Goal: Information Seeking & Learning: Learn about a topic

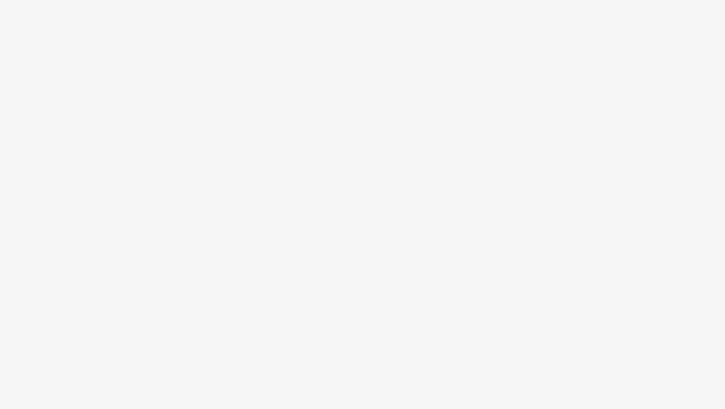
click at [276, 117] on body at bounding box center [362, 204] width 725 height 409
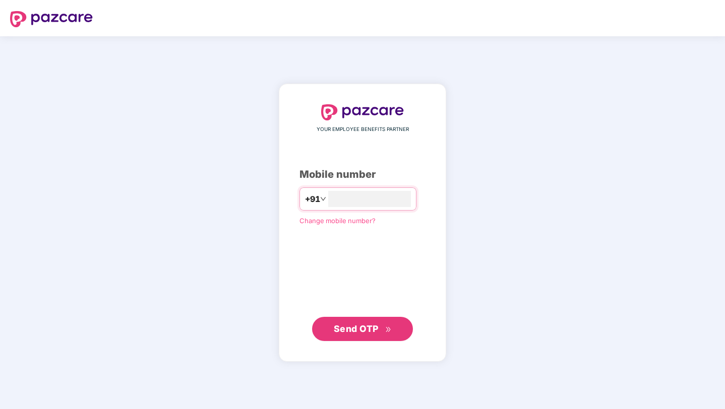
type input "**********"
click at [352, 337] on button "Send OTP" at bounding box center [362, 329] width 101 height 24
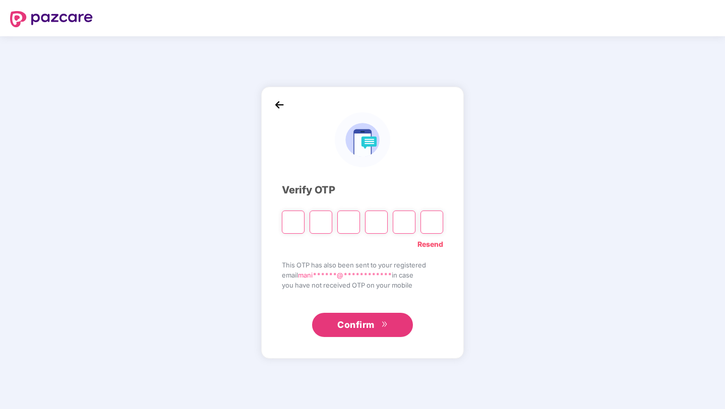
type input "*"
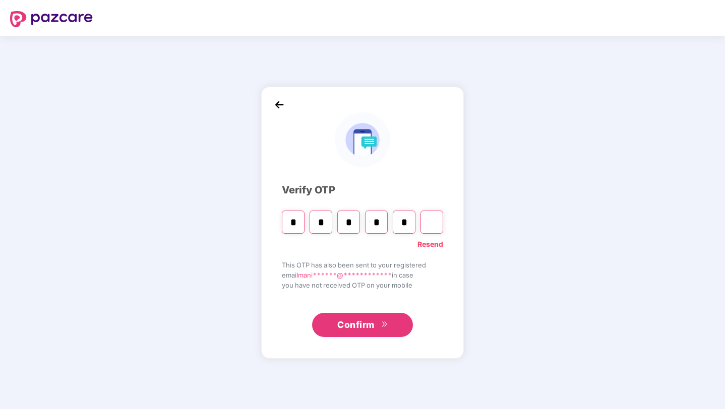
type input "*"
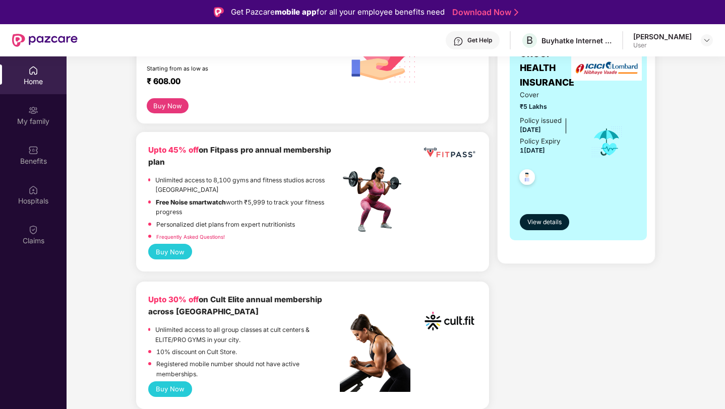
scroll to position [208, 0]
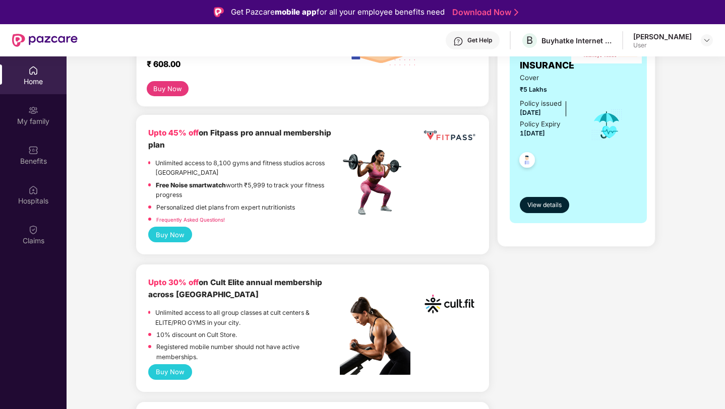
click at [188, 313] on p "Unlimited access to all group classes at cult centers & ELITE/PRO GYMS in your …" at bounding box center [247, 318] width 184 height 20
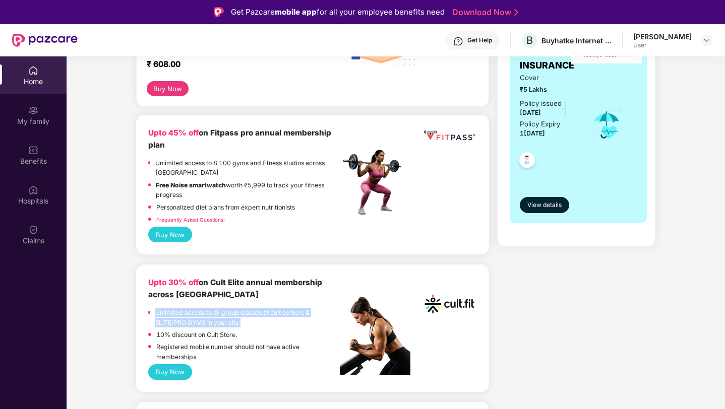
click at [188, 313] on p "Unlimited access to all group classes at cult centers & ELITE/PRO GYMS in your …" at bounding box center [247, 318] width 184 height 20
click at [187, 331] on p "10% discount on Cult Store." at bounding box center [196, 335] width 81 height 10
click at [185, 353] on p "Registered mobile number should not have active memberships." at bounding box center [247, 352] width 183 height 20
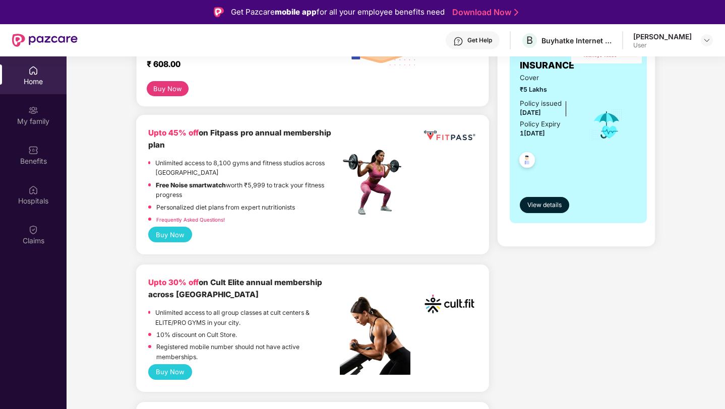
click at [185, 353] on p "Registered mobile number should not have active memberships." at bounding box center [247, 352] width 183 height 20
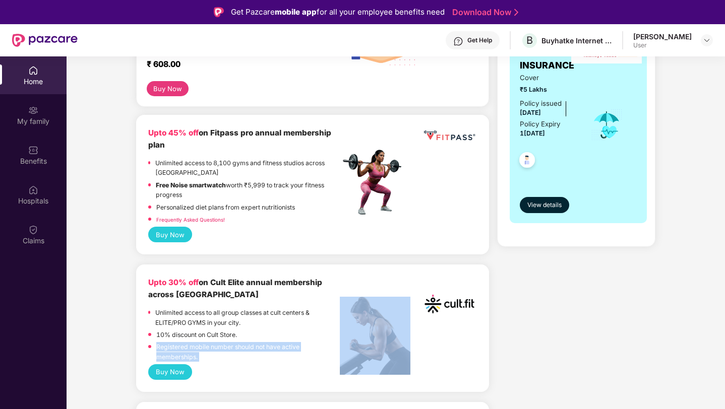
click at [185, 353] on p "Registered mobile number should not have active memberships." at bounding box center [247, 352] width 183 height 20
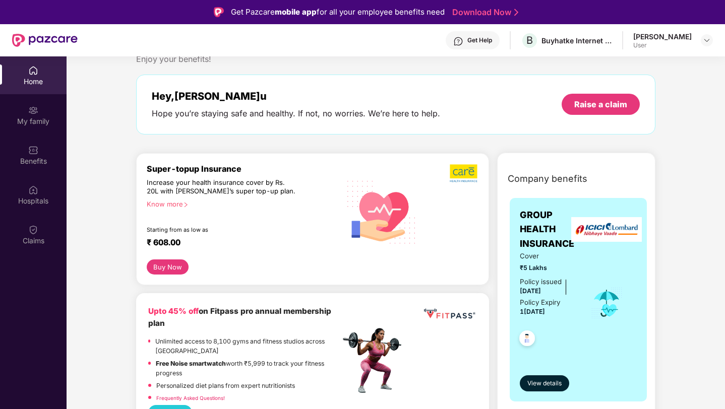
scroll to position [0, 0]
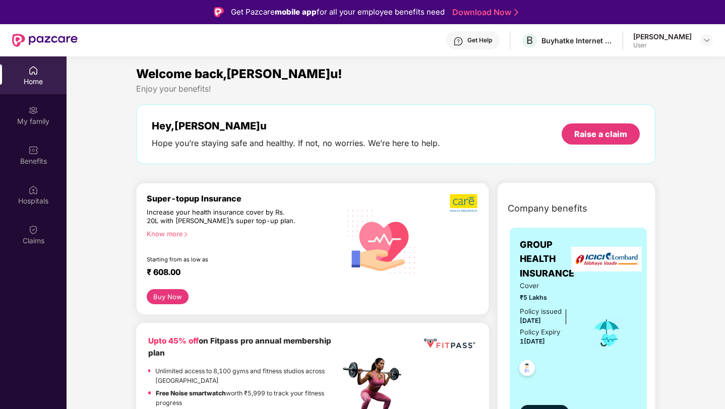
click at [201, 145] on div "Hope you’re staying safe and healthy. If not, no worries. We’re here to help." at bounding box center [296, 143] width 288 height 11
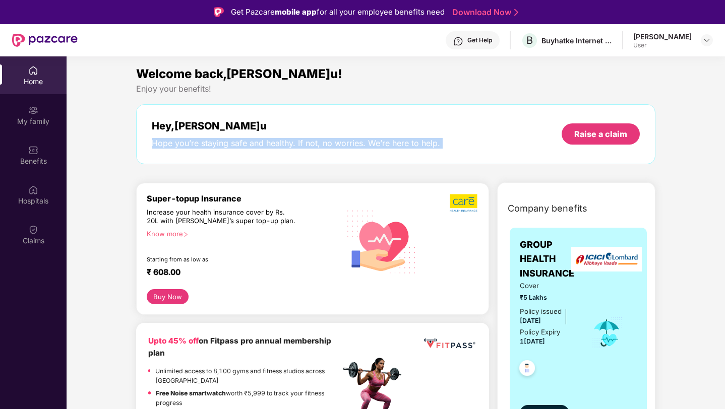
click at [201, 145] on div "Hope you’re staying safe and healthy. If not, no worries. We’re here to help." at bounding box center [296, 143] width 288 height 11
click at [179, 147] on div "Hope you’re staying safe and healthy. If not, no worries. We’re here to help." at bounding box center [296, 143] width 288 height 11
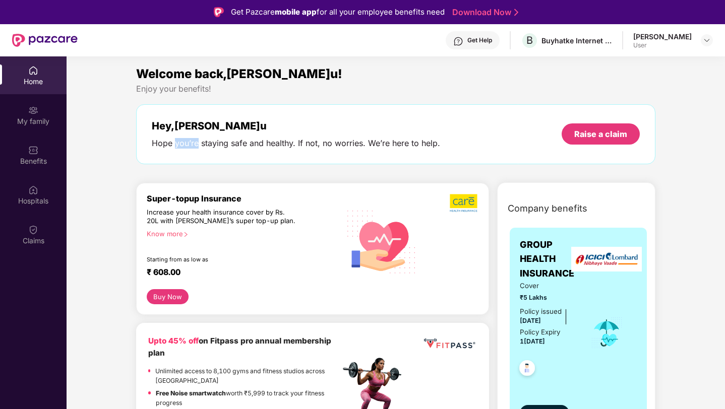
click at [179, 147] on div "Hope you’re staying safe and healthy. If not, no worries. We’re here to help." at bounding box center [296, 143] width 288 height 11
click at [229, 145] on div "Hope you’re staying safe and healthy. If not, no worries. We’re here to help." at bounding box center [296, 143] width 288 height 11
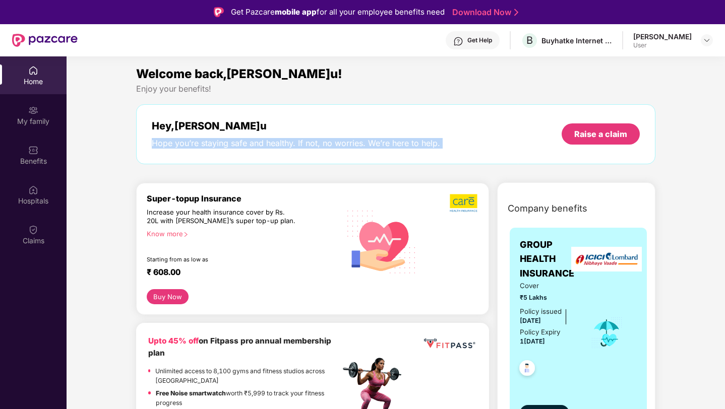
click at [229, 145] on div "Hope you’re staying safe and healthy. If not, no worries. We’re here to help." at bounding box center [296, 143] width 288 height 11
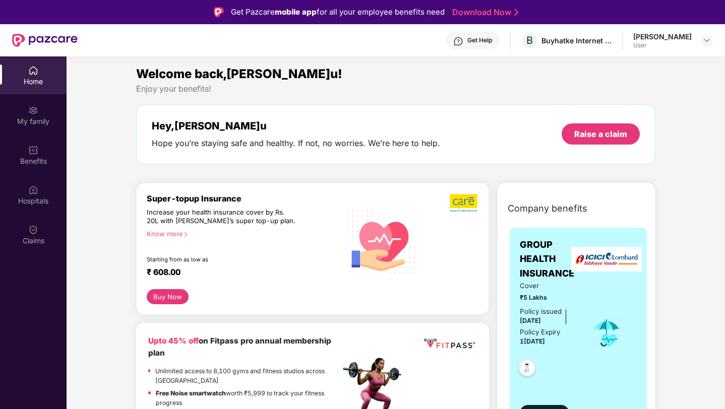
click at [701, 36] on div at bounding box center [706, 40] width 12 height 12
click at [704, 36] on img at bounding box center [706, 40] width 8 height 8
click at [335, 63] on section "Welcome back, [PERSON_NAME]! Enjoy your benefits! Hey, [PERSON_NAME] you’re sta…" at bounding box center [396, 260] width 658 height 409
click at [30, 100] on div "My family" at bounding box center [33, 115] width 67 height 38
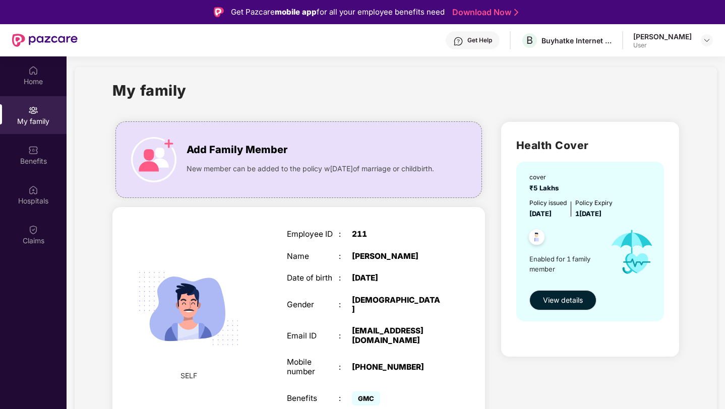
scroll to position [56, 0]
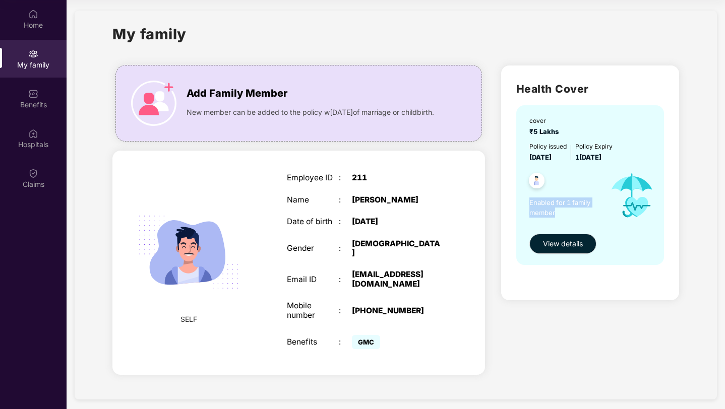
drag, startPoint x: 527, startPoint y: 201, endPoint x: 562, endPoint y: 214, distance: 37.0
click at [562, 214] on div "cover ₹5 Lakhs Policy issued 1[DATE] Policy Expiry 1[DATE] Enabled for 1 family…" at bounding box center [590, 185] width 148 height 160
click at [183, 127] on div "Add Family Member New member can be added to the policy [DATE] of marriage or c…" at bounding box center [298, 103] width 365 height 55
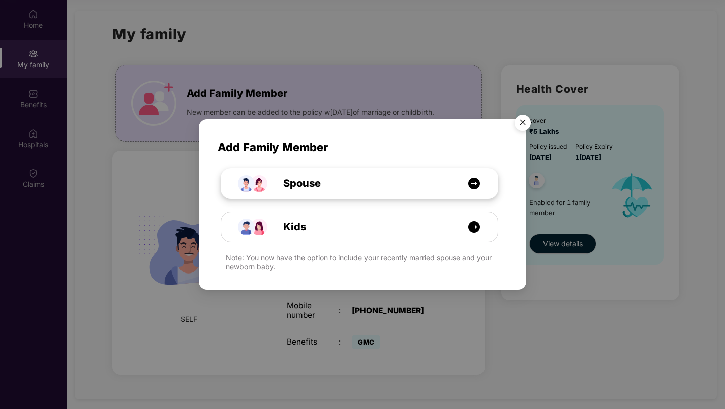
click at [323, 188] on div "Spouse" at bounding box center [364, 184] width 207 height 16
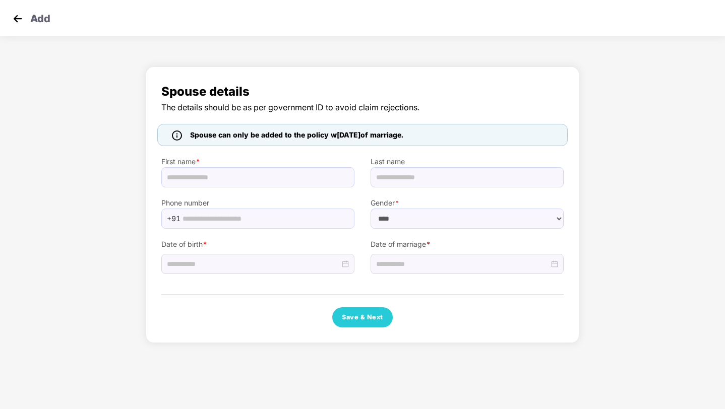
select select "******"
click at [17, 20] on img at bounding box center [17, 18] width 15 height 15
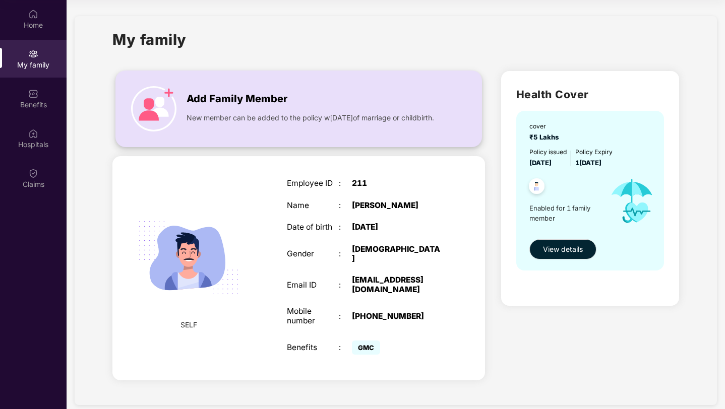
click at [244, 137] on div "Add Family Member New member can be added to the policy [DATE] of marriage or c…" at bounding box center [298, 108] width 365 height 55
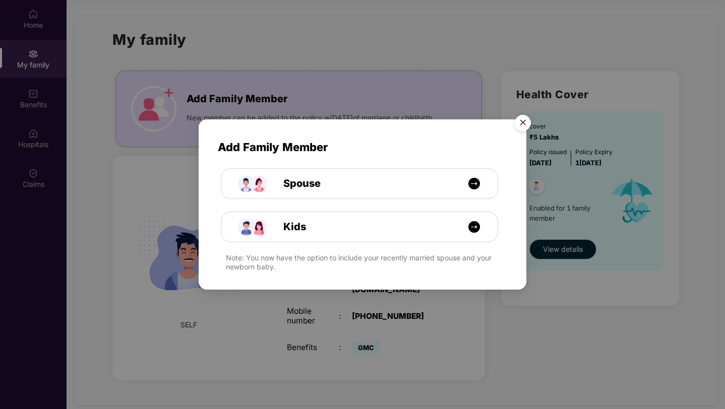
click at [528, 121] on img "Close" at bounding box center [522, 124] width 28 height 28
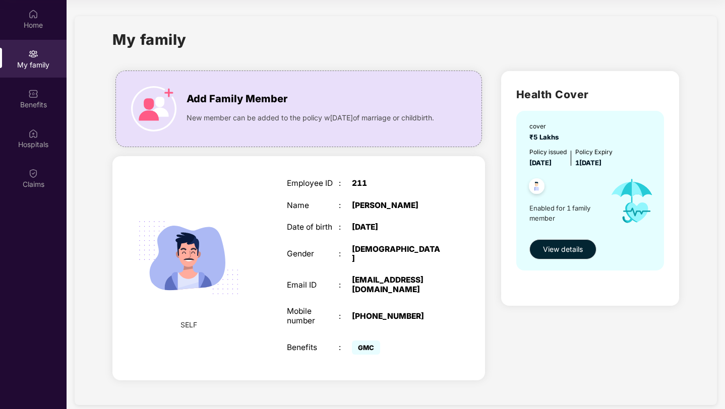
scroll to position [6, 0]
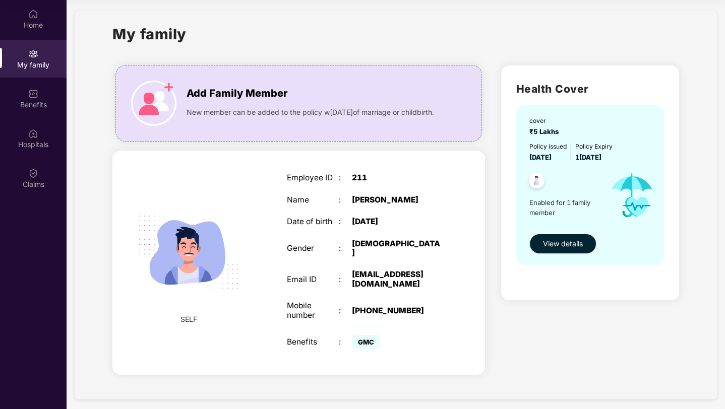
click at [552, 250] on button "View details" at bounding box center [562, 244] width 67 height 20
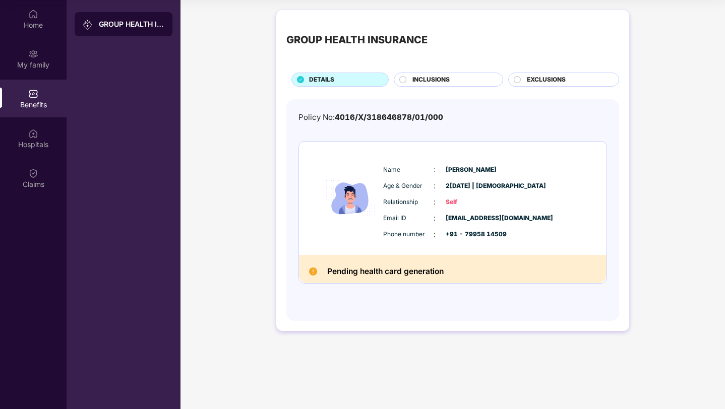
click at [312, 272] on img at bounding box center [313, 272] width 8 height 8
click at [348, 272] on h2 "Pending health card generation" at bounding box center [385, 272] width 116 height 14
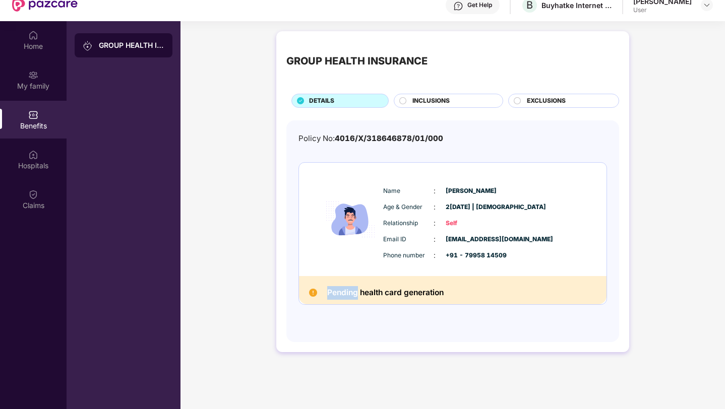
scroll to position [56, 0]
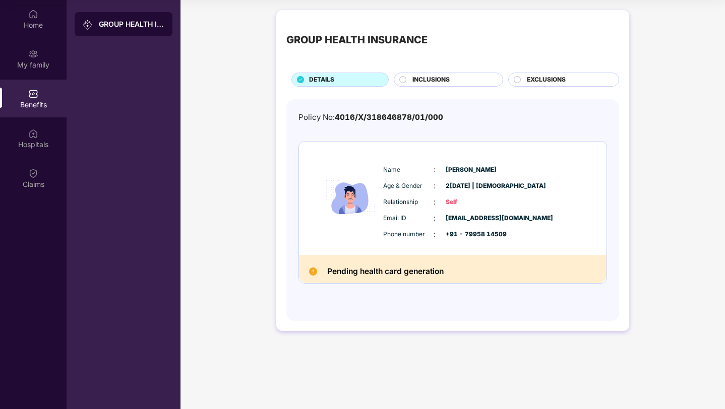
click at [328, 296] on div "Policy No: 4016/X/318646878/01/000 Name :[PERSON_NAME] Age & Gender : 2[DATE] |…" at bounding box center [452, 204] width 308 height 187
click at [408, 81] on div "INCLUSIONS" at bounding box center [452, 80] width 90 height 11
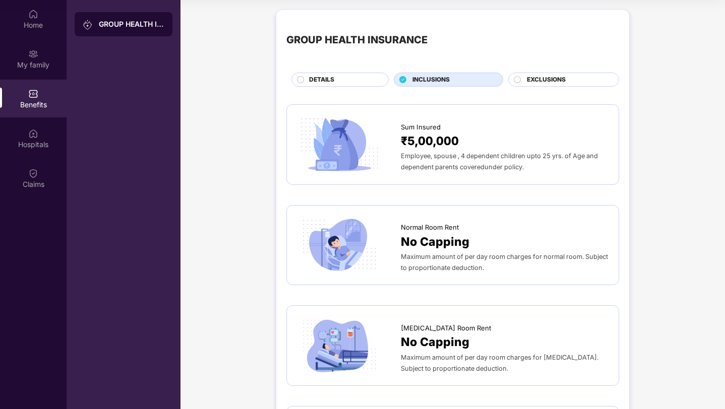
click at [461, 157] on span "Employee, spouse , 4 dependent children upto 25 yrs. of Age and dependent paren…" at bounding box center [499, 161] width 197 height 19
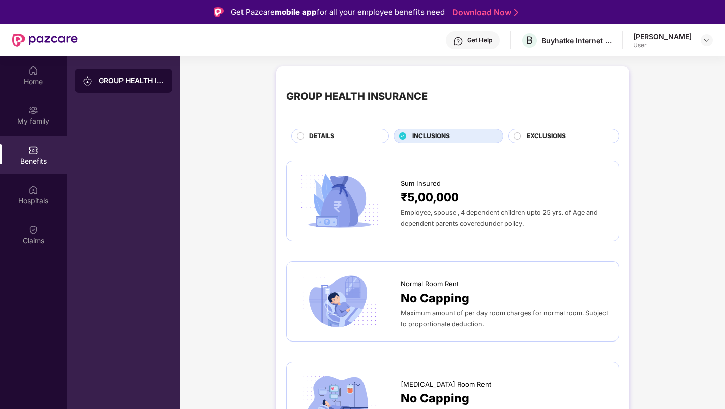
click at [540, 142] on div "EXCLUSIONS" at bounding box center [568, 137] width 92 height 11
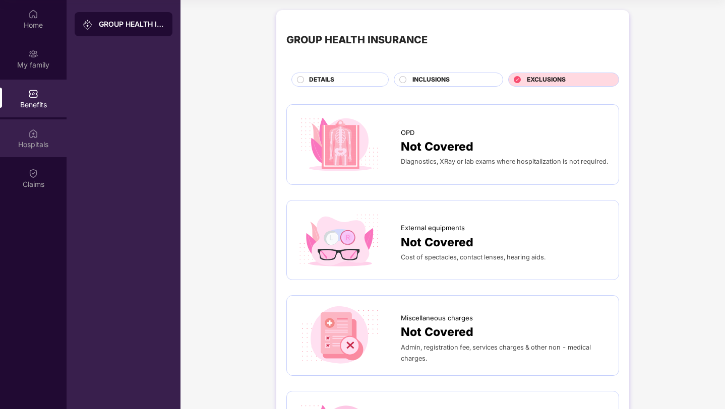
click at [39, 124] on div "Hospitals" at bounding box center [33, 138] width 67 height 38
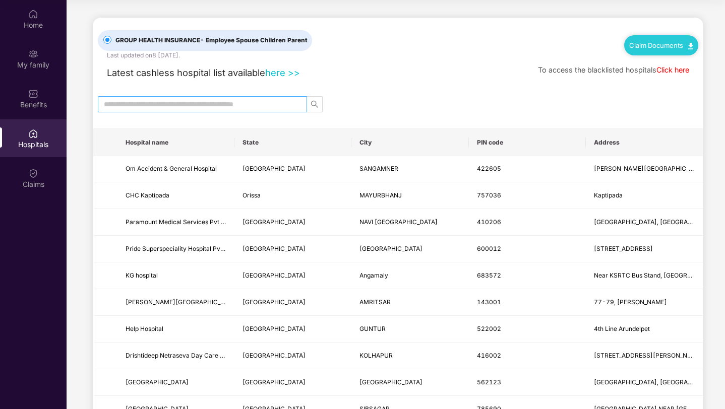
click at [212, 103] on input "text" at bounding box center [198, 104] width 189 height 11
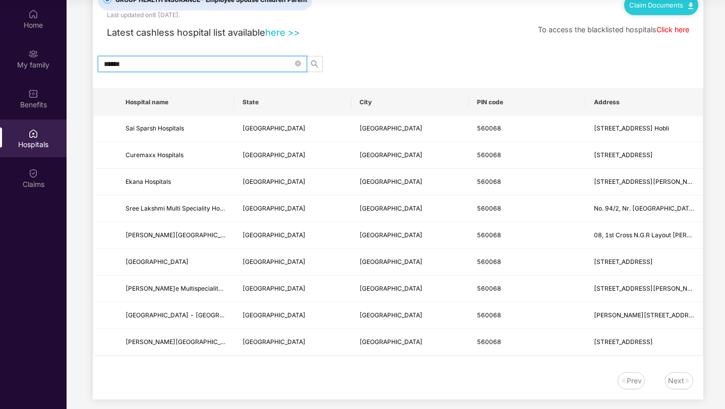
scroll to position [24, 0]
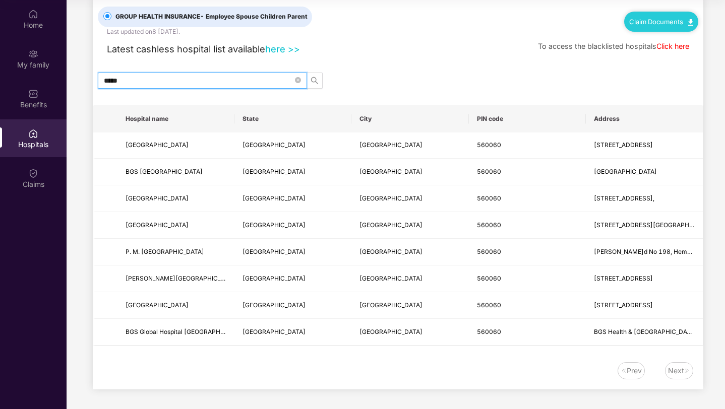
type input "******"
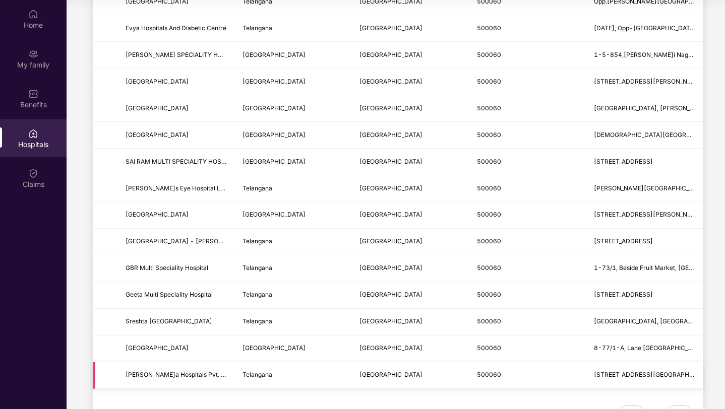
scroll to position [0, 0]
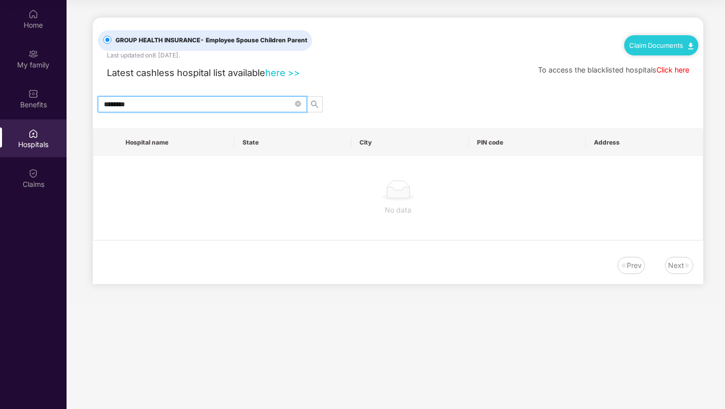
type input "*******"
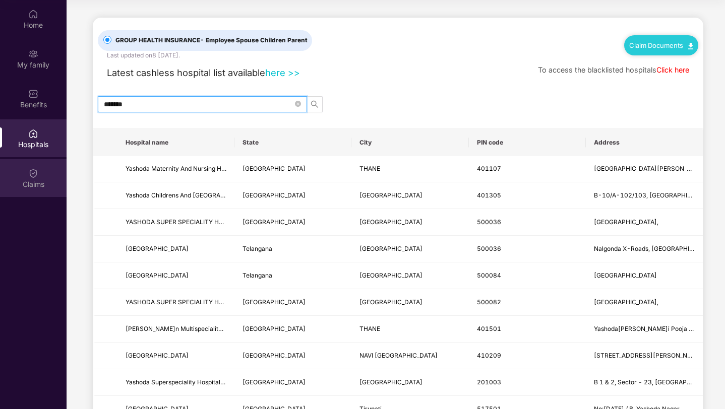
click at [30, 190] on div "Claims" at bounding box center [33, 178] width 67 height 38
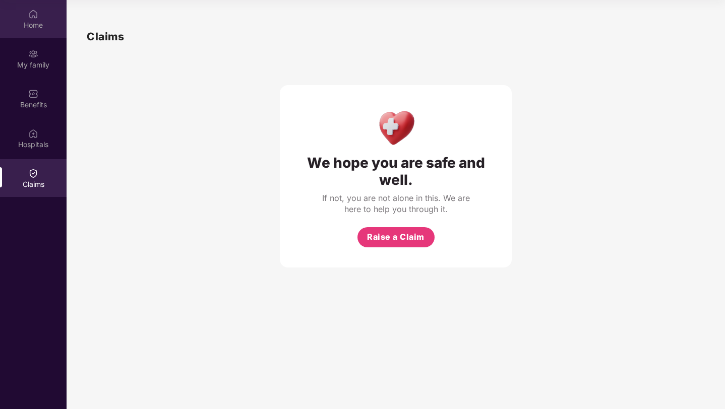
click at [29, 17] on img at bounding box center [33, 14] width 10 height 10
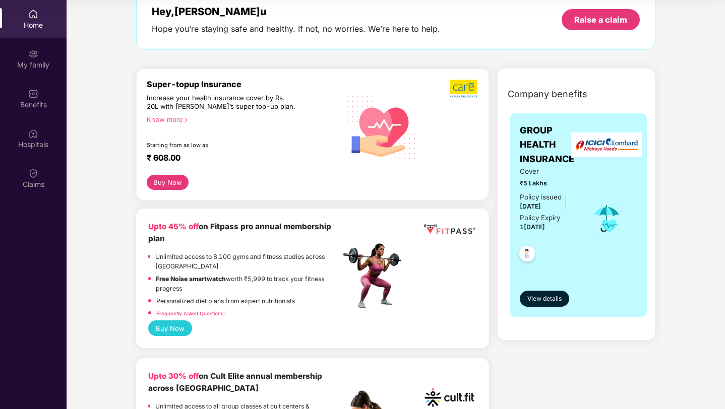
scroll to position [61, 0]
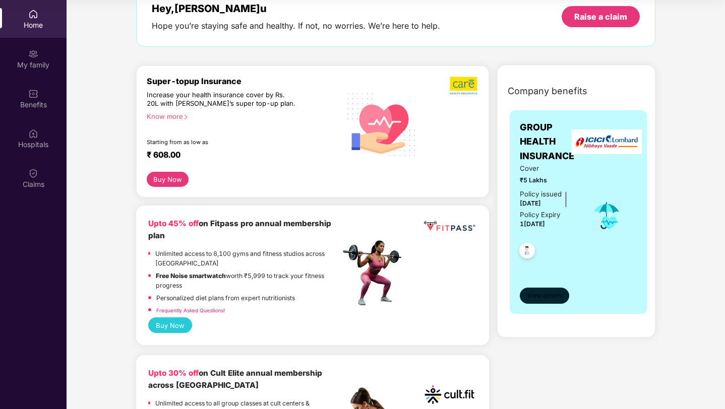
click at [542, 295] on span "View details" at bounding box center [544, 296] width 34 height 10
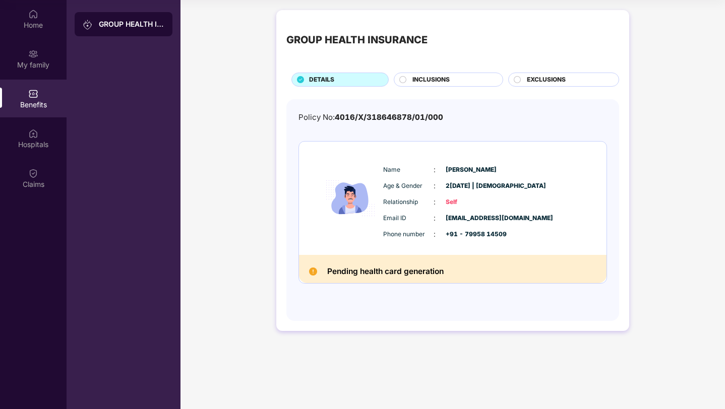
click at [101, 22] on div "GROUP HEALTH INSURANCE" at bounding box center [132, 24] width 66 height 10
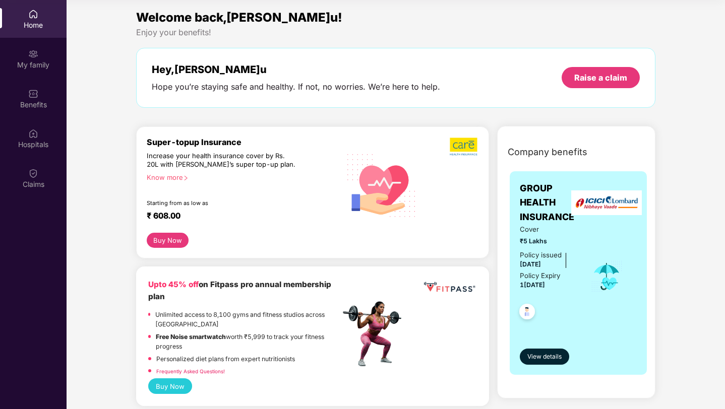
click at [608, 210] on img at bounding box center [606, 202] width 71 height 25
click at [547, 355] on span "View details" at bounding box center [544, 357] width 34 height 10
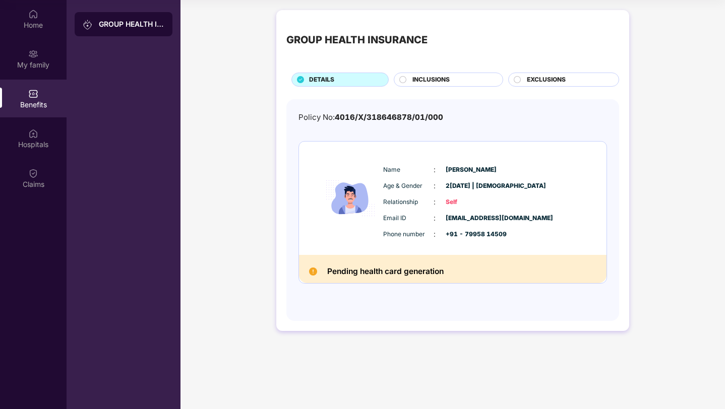
click at [419, 76] on span "INCLUSIONS" at bounding box center [430, 80] width 37 height 10
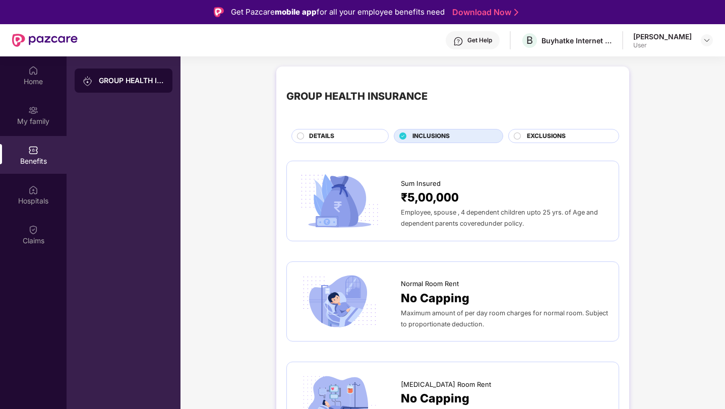
click at [361, 140] on div "DETAILS" at bounding box center [343, 137] width 79 height 11
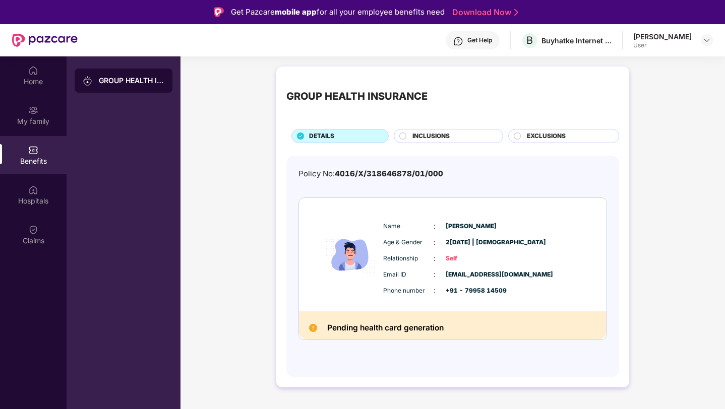
click at [420, 141] on span "INCLUSIONS" at bounding box center [430, 137] width 37 height 10
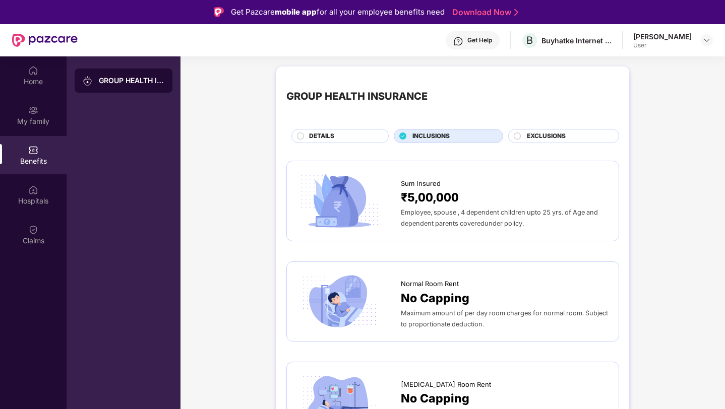
click at [369, 138] on div "DETAILS" at bounding box center [343, 137] width 79 height 11
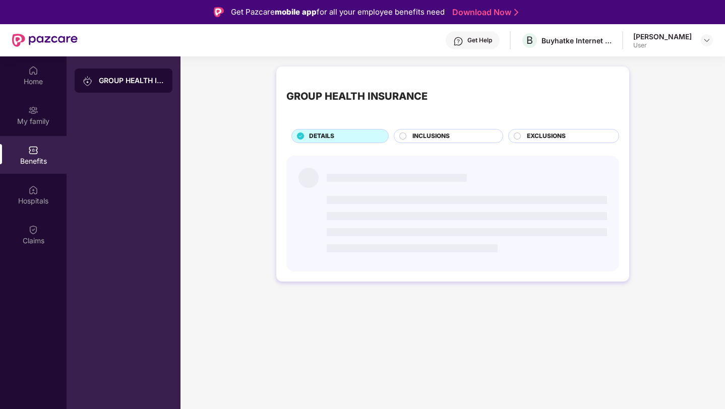
click at [420, 138] on span "INCLUSIONS" at bounding box center [430, 137] width 37 height 10
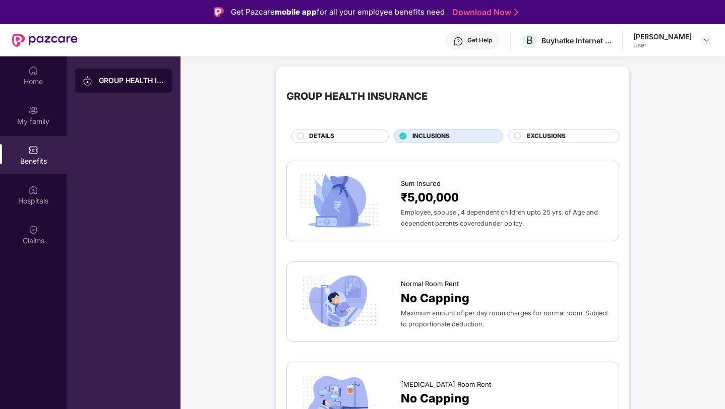
click at [387, 142] on div "DETAILS" at bounding box center [337, 136] width 102 height 14
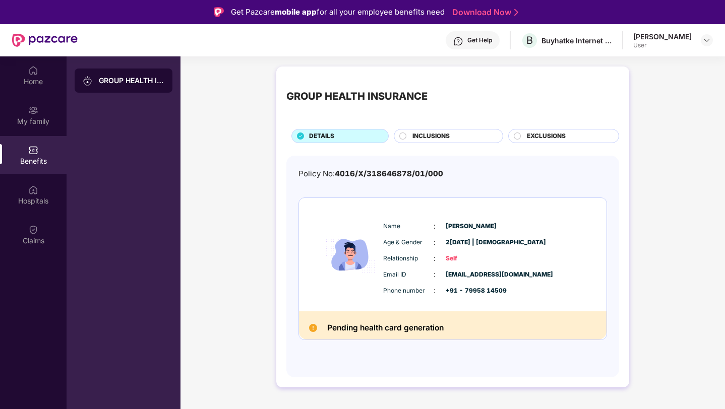
click at [426, 143] on div "GROUP HEALTH INSURANCE DETAILS INCLUSIONS EXCLUSIONS Policy No: 4016/X/31864687…" at bounding box center [452, 227] width 353 height 321
click at [510, 140] on div "EXCLUSIONS" at bounding box center [563, 136] width 111 height 14
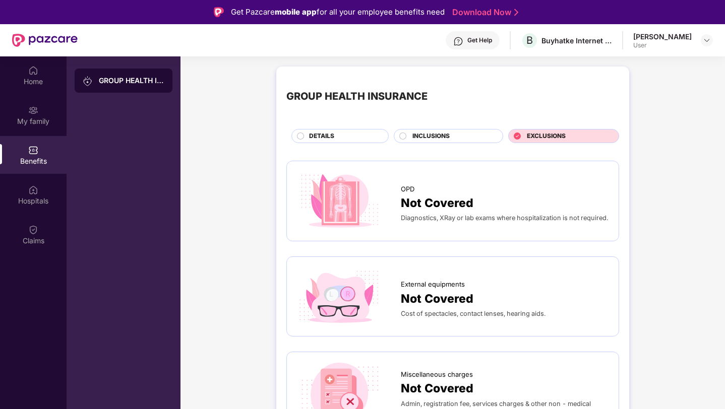
click at [471, 137] on div "INCLUSIONS" at bounding box center [452, 137] width 90 height 11
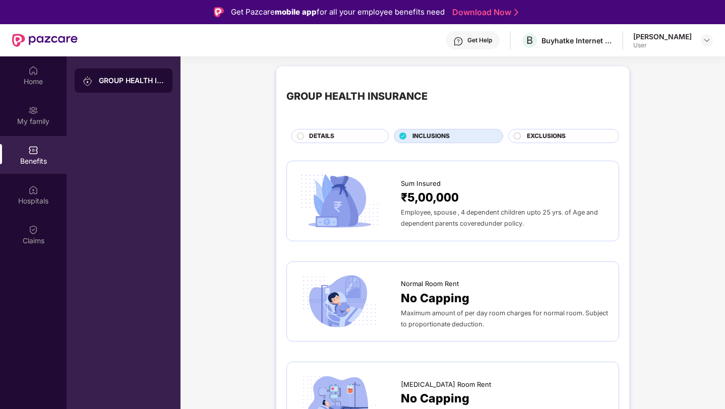
click at [379, 133] on div "DETAILS" at bounding box center [343, 137] width 79 height 11
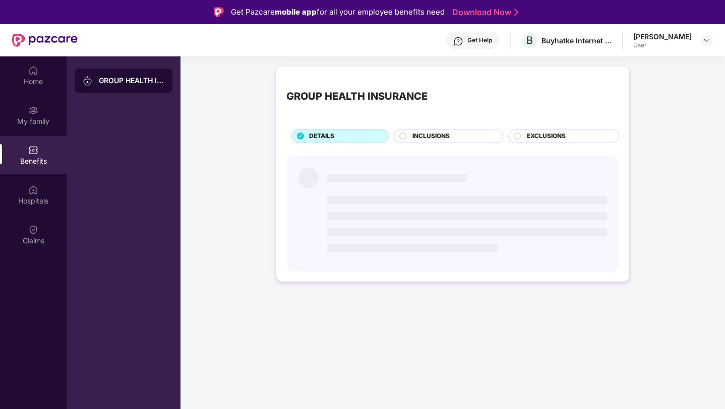
click at [411, 133] on div "INCLUSIONS" at bounding box center [452, 137] width 90 height 11
